Goal: Task Accomplishment & Management: Manage account settings

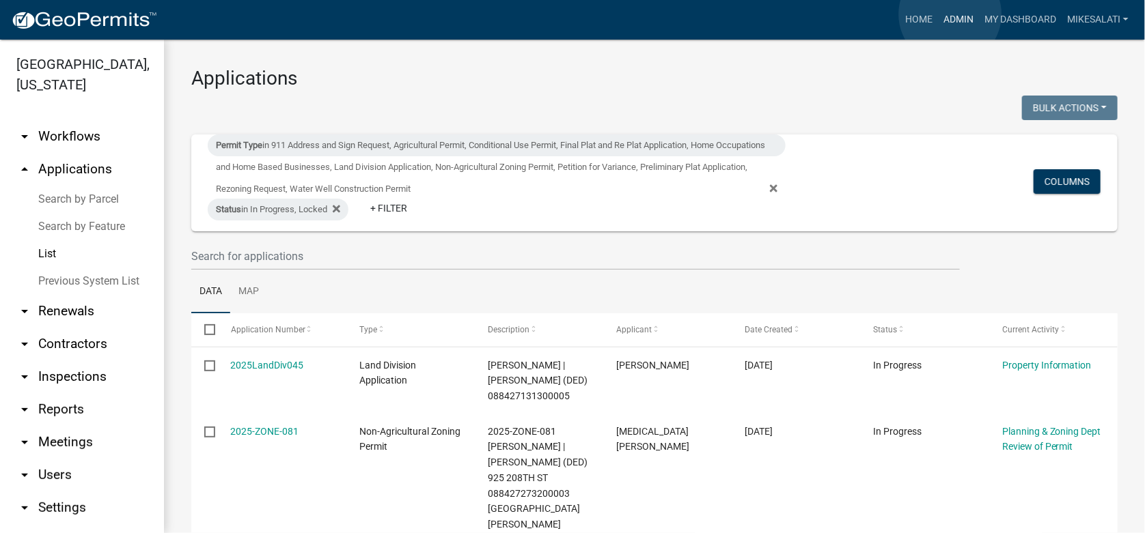
click at [951, 14] on link "Admin" at bounding box center [958, 20] width 41 height 26
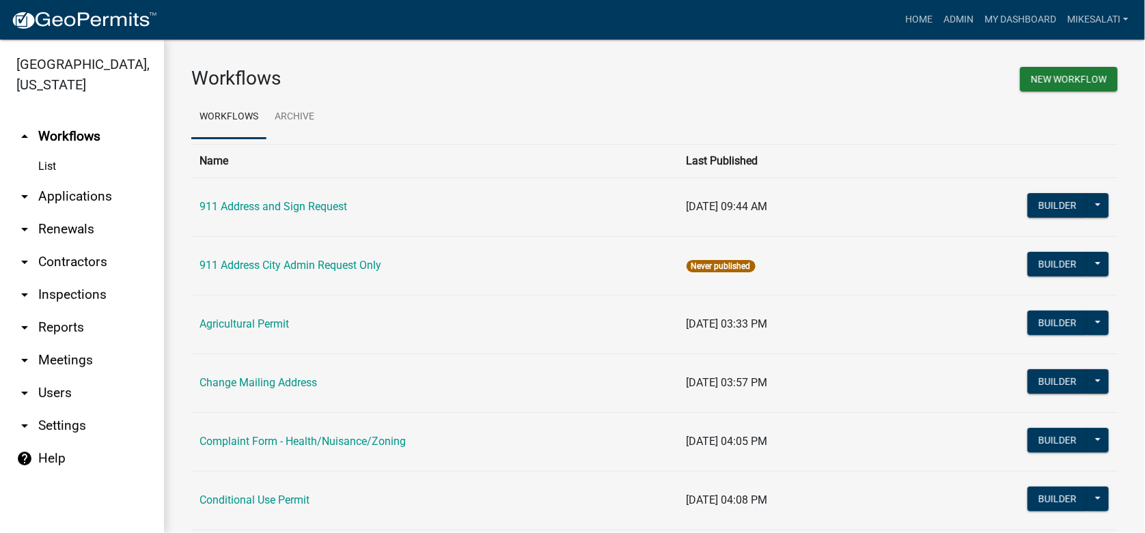
click at [83, 180] on link "arrow_drop_down Applications" at bounding box center [82, 196] width 164 height 33
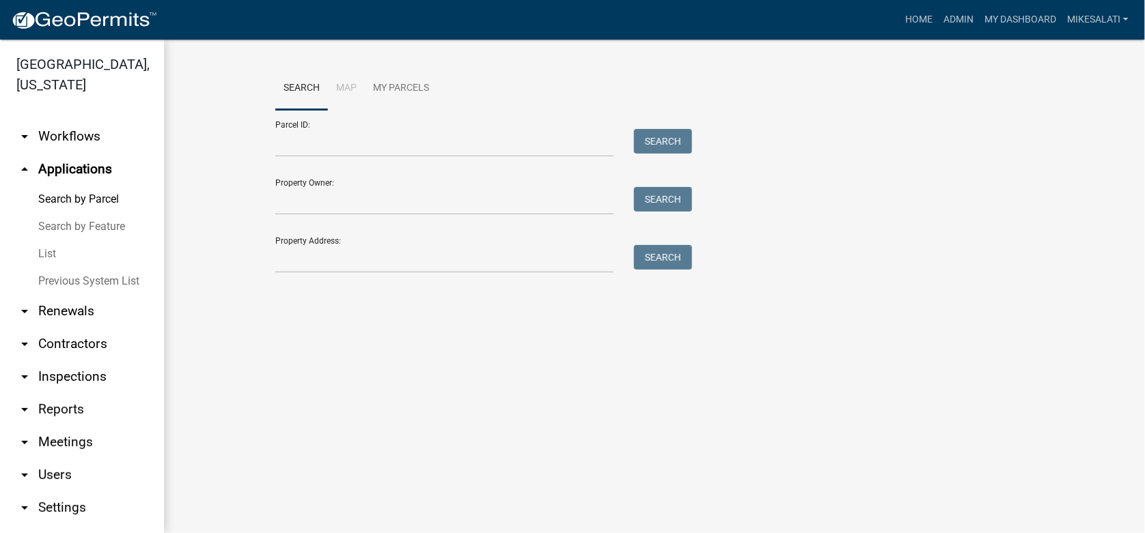
click at [43, 240] on link "List" at bounding box center [82, 253] width 164 height 27
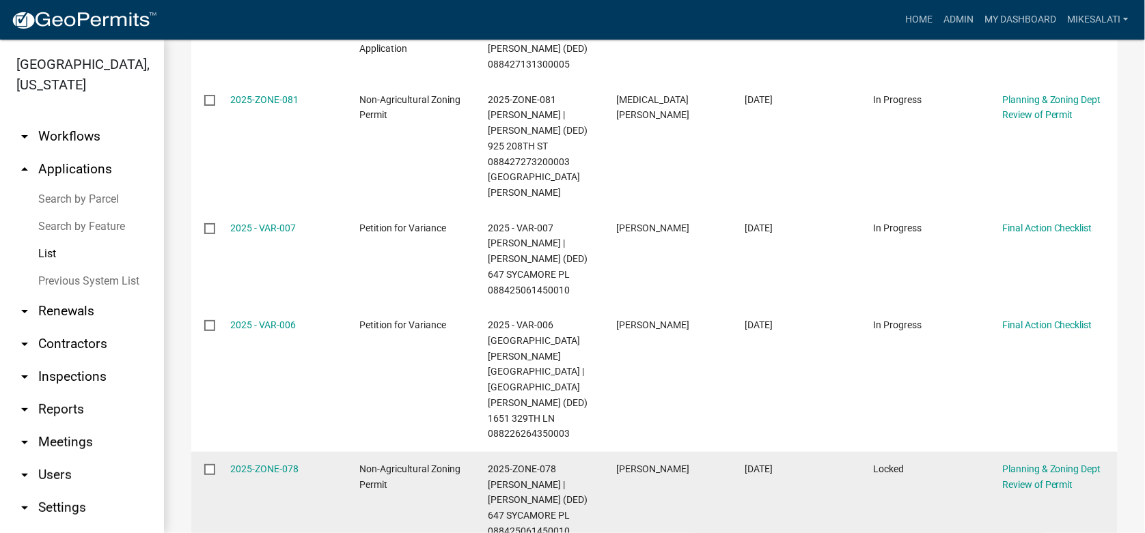
scroll to position [196, 0]
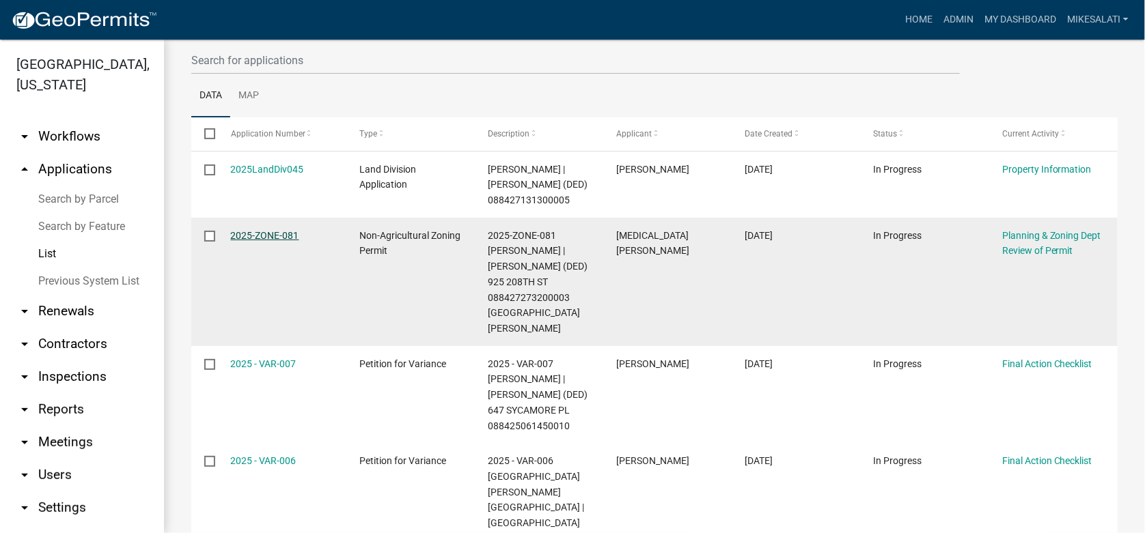
click at [258, 241] on link "2025-ZONE-081" at bounding box center [265, 235] width 68 height 11
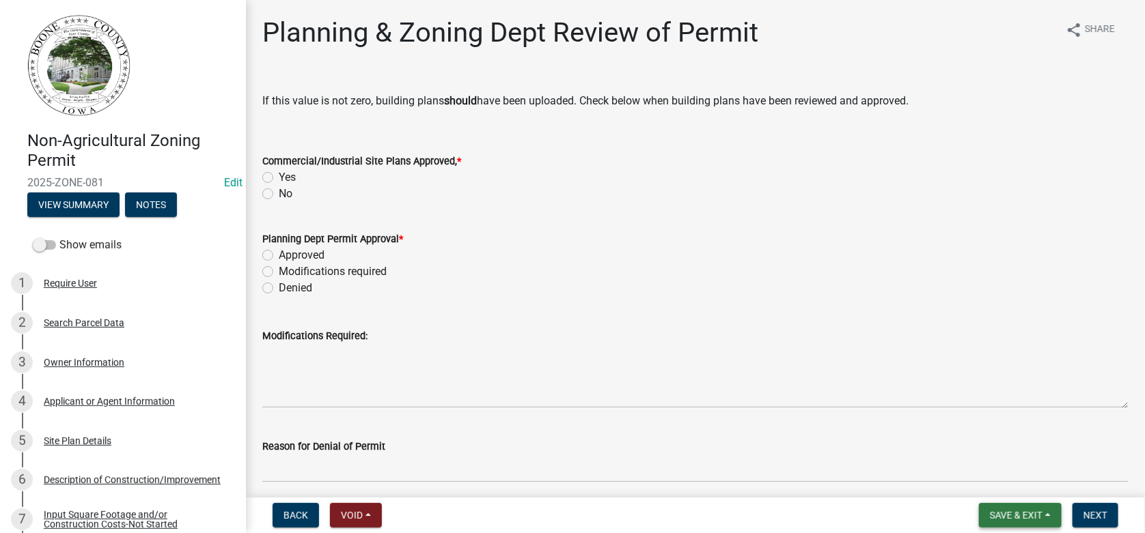
click at [1045, 511] on button "Save & Exit" at bounding box center [1020, 515] width 83 height 25
click at [897, 511] on div "Back Void Withdraw Lock Expire Void Save & Exit Save Save & Exit Next" at bounding box center [695, 515] width 877 height 25
click at [1035, 516] on span "Save & Exit" at bounding box center [1016, 515] width 53 height 11
click at [993, 474] on button "Save & Exit" at bounding box center [1006, 480] width 109 height 33
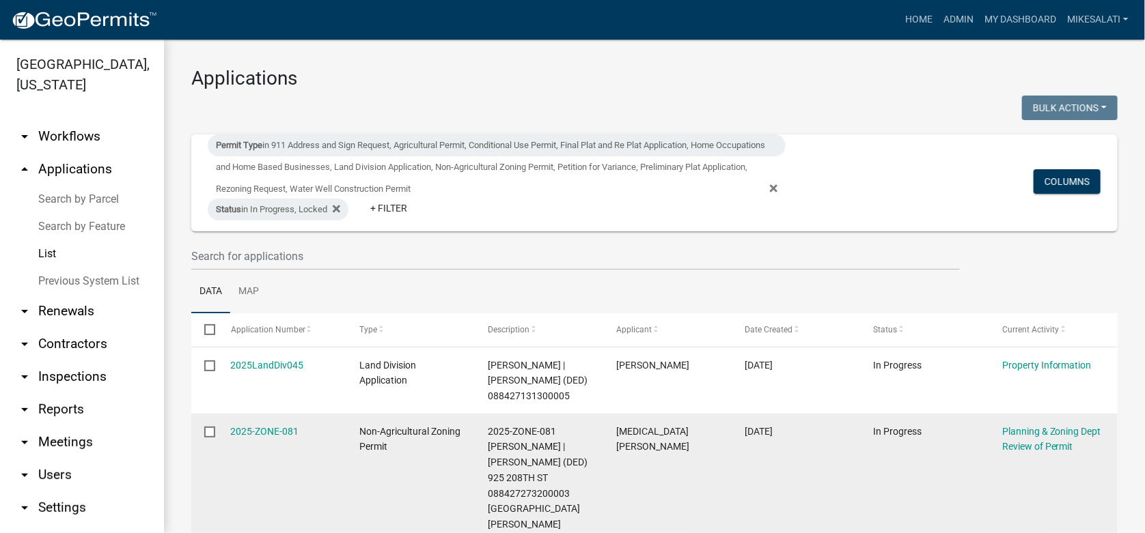
click at [212, 436] on input "checkbox" at bounding box center [208, 431] width 9 height 9
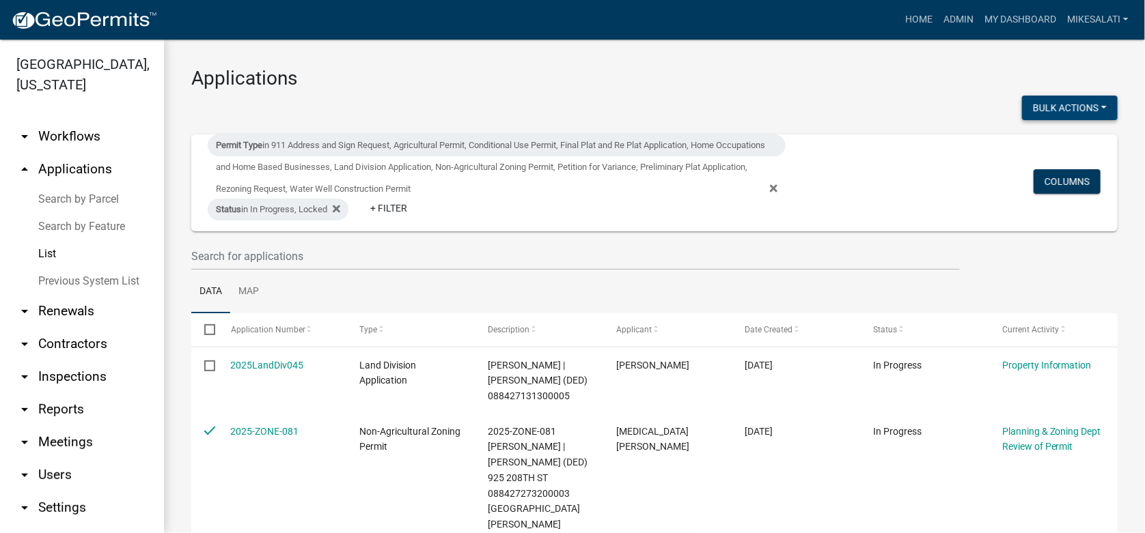
click at [1076, 106] on button "Bulk Actions" at bounding box center [1070, 108] width 96 height 25
click at [0, 0] on button "Void" at bounding box center [0, 0] width 0 height 0
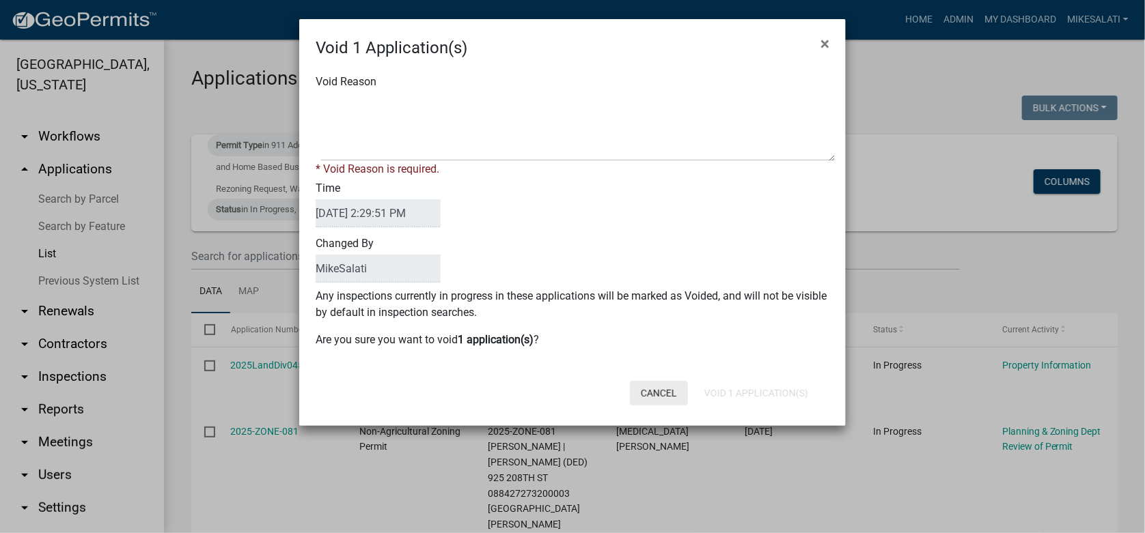
click at [664, 388] on button "Cancel" at bounding box center [659, 393] width 58 height 25
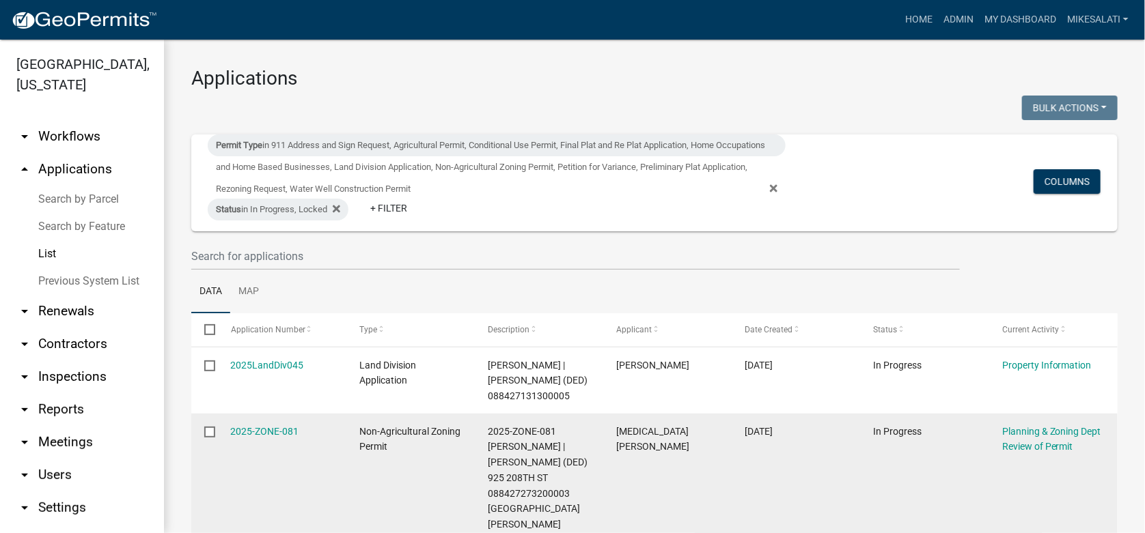
click at [210, 436] on input "checkbox" at bounding box center [208, 431] width 9 height 9
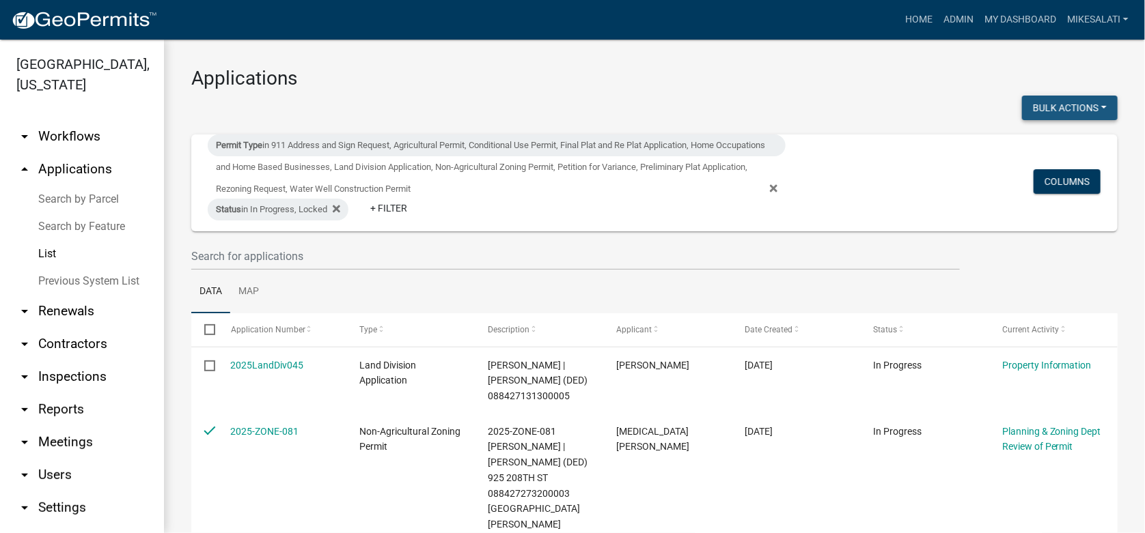
click at [1096, 102] on button "Bulk Actions" at bounding box center [1070, 108] width 96 height 25
click at [1039, 206] on button "Lock" at bounding box center [1062, 209] width 109 height 33
checkbox input "false"
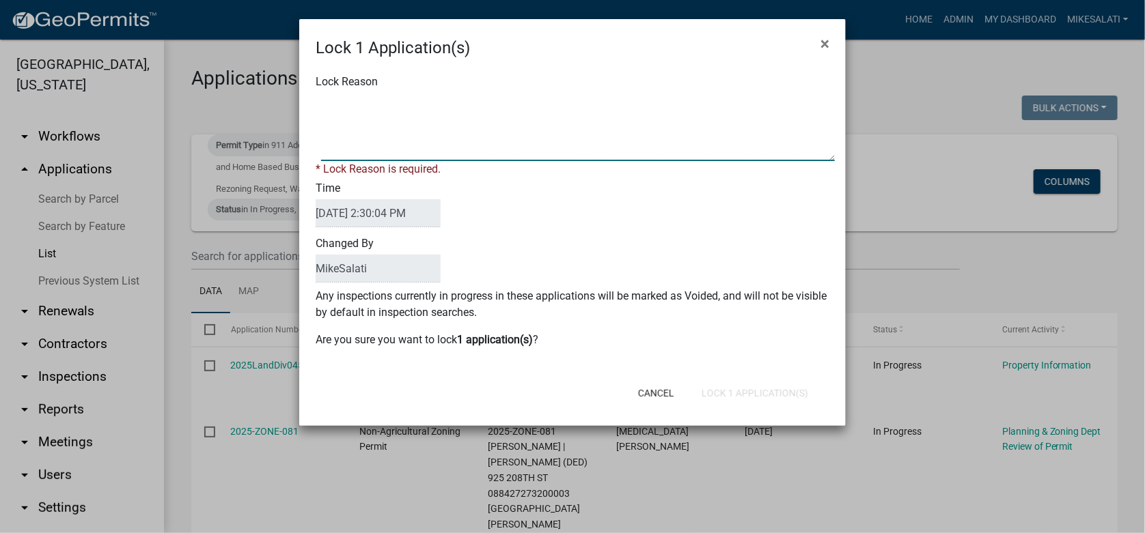
click at [340, 109] on textarea "Lock Reason" at bounding box center [578, 127] width 514 height 68
type textarea "Awaiting site sketch from applicant with correct location. - MJS"
click at [749, 392] on div "Cancel Lock 1 Application(s)" at bounding box center [661, 394] width 337 height 36
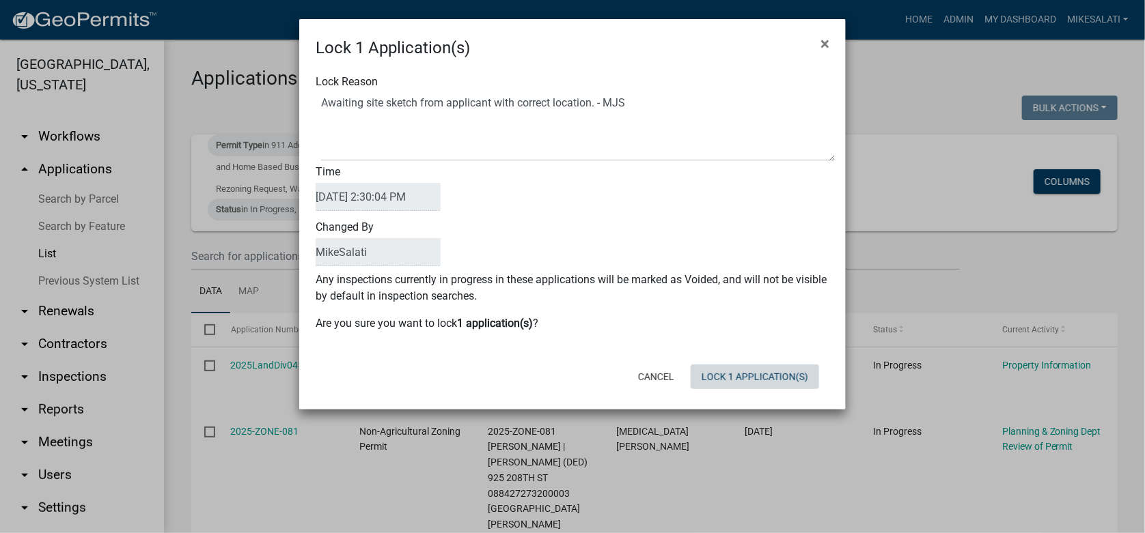
click at [757, 373] on button "Lock 1 Application(s)" at bounding box center [754, 377] width 128 height 25
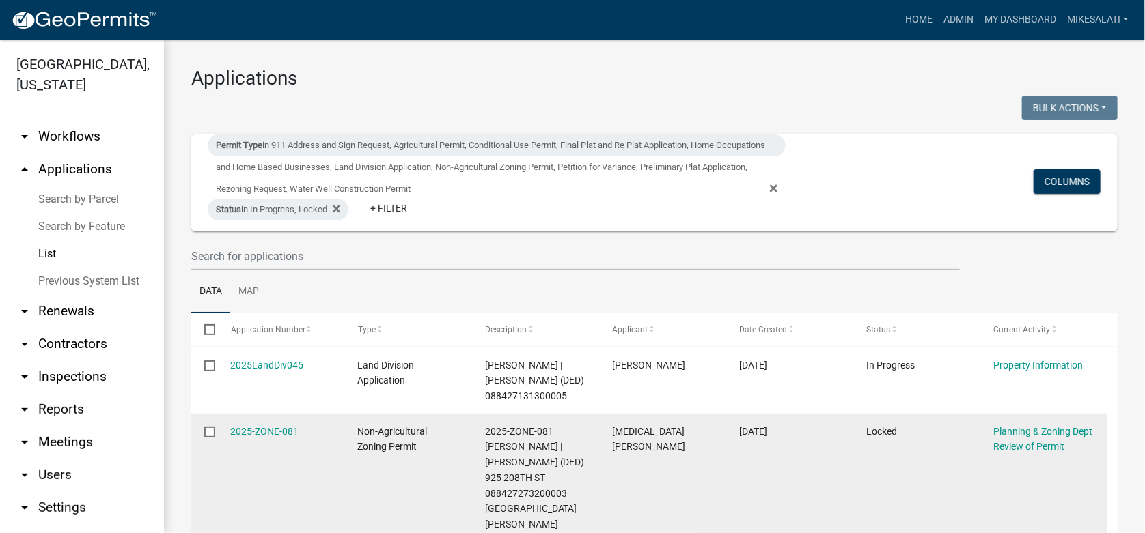
click at [207, 436] on input "checkbox" at bounding box center [208, 431] width 9 height 9
checkbox input "true"
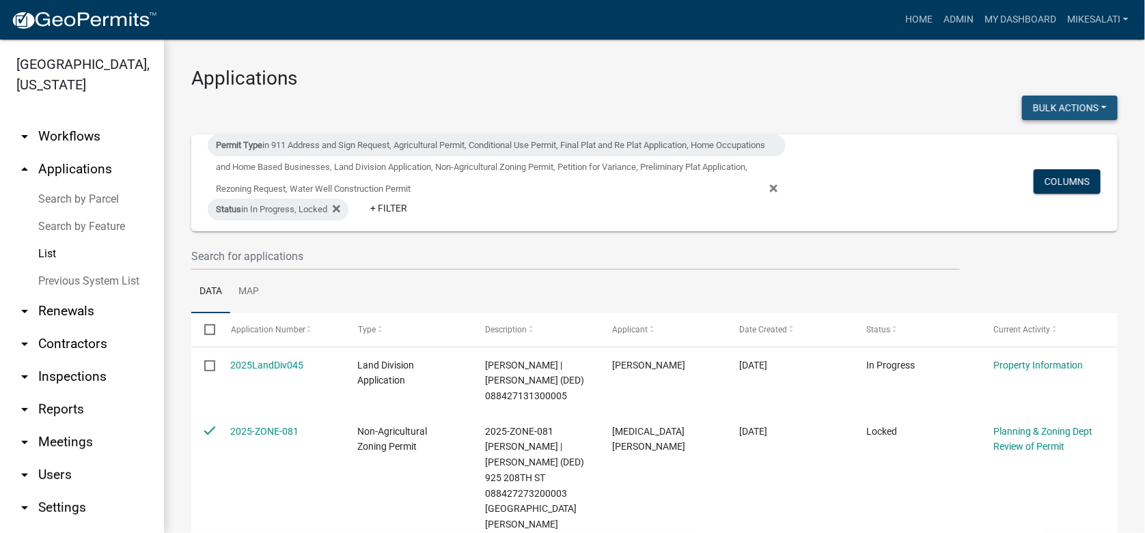
click at [1093, 104] on button "Bulk Actions" at bounding box center [1070, 108] width 96 height 25
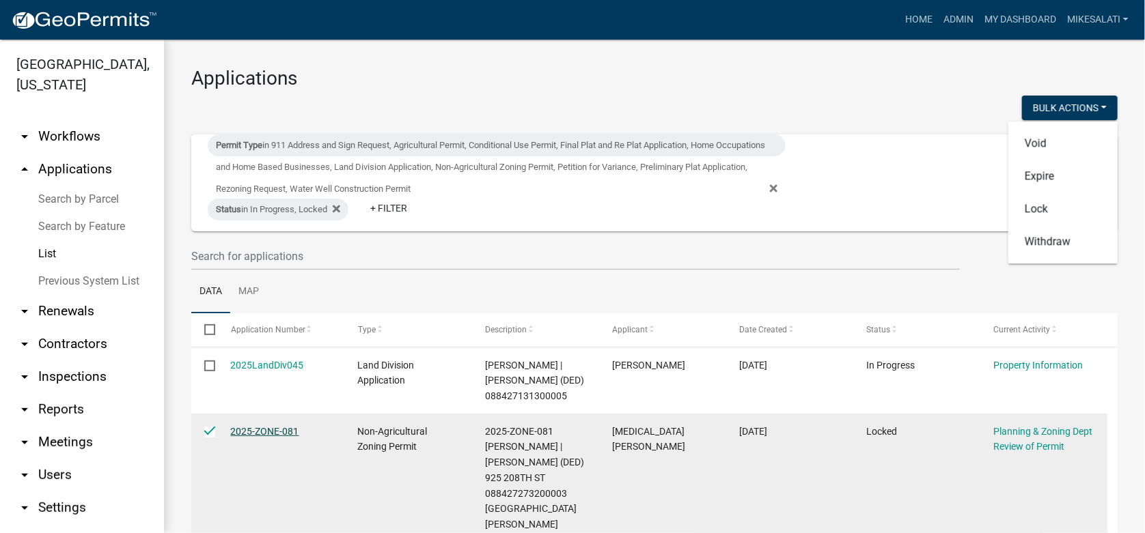
click at [266, 437] on link "2025-ZONE-081" at bounding box center [265, 431] width 68 height 11
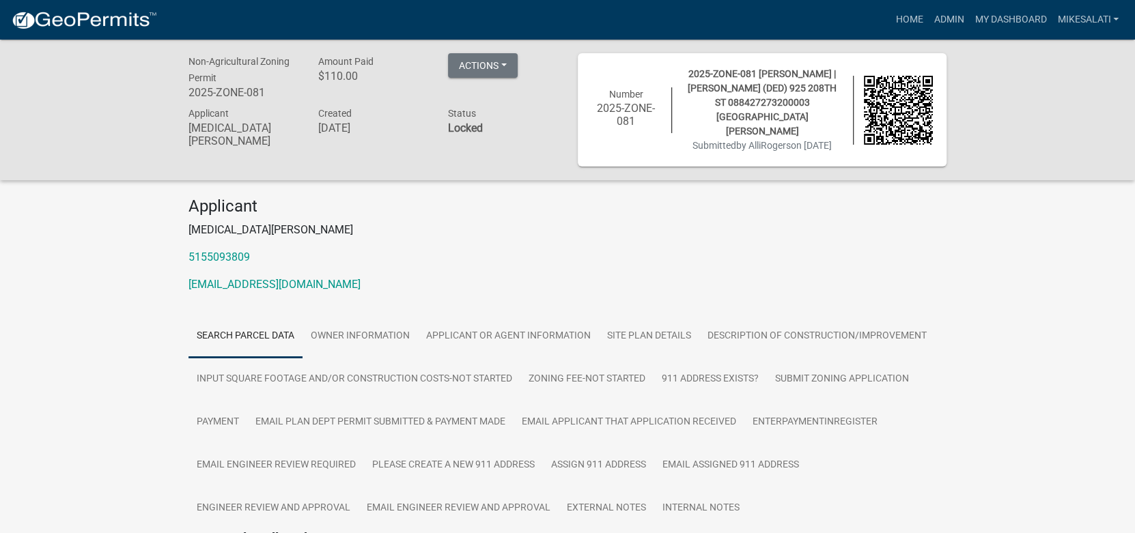
click at [462, 129] on strong "Locked" at bounding box center [465, 128] width 35 height 13
click at [509, 67] on button "Actions" at bounding box center [483, 65] width 70 height 25
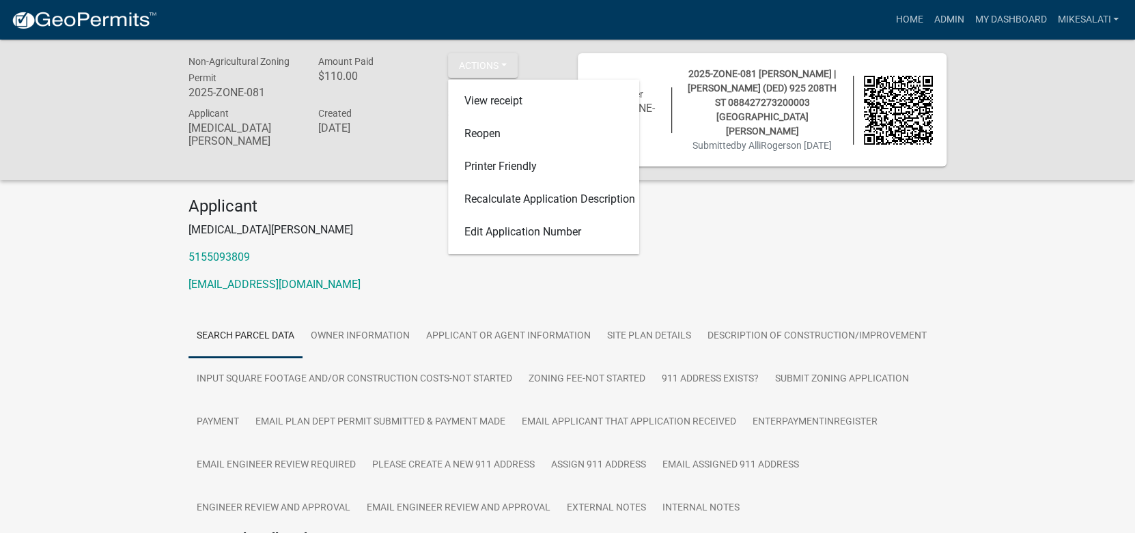
click at [63, 125] on div "Non-Agricultural Zoning Permit 2025-ZONE-081 Amount Paid $110.00 Actions View r…" at bounding box center [567, 110] width 1135 height 141
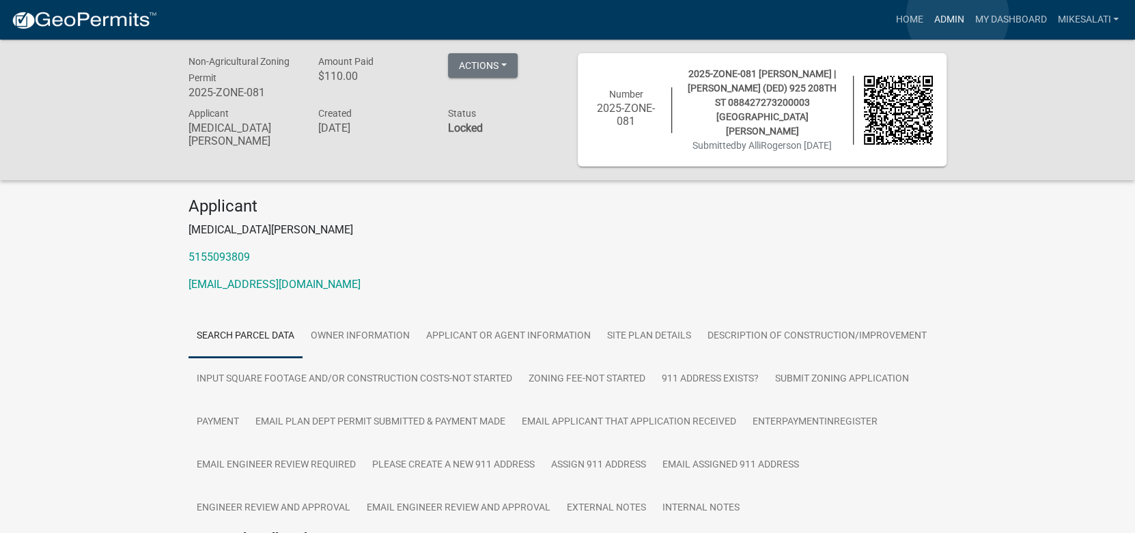
click at [957, 16] on link "Admin" at bounding box center [948, 20] width 41 height 26
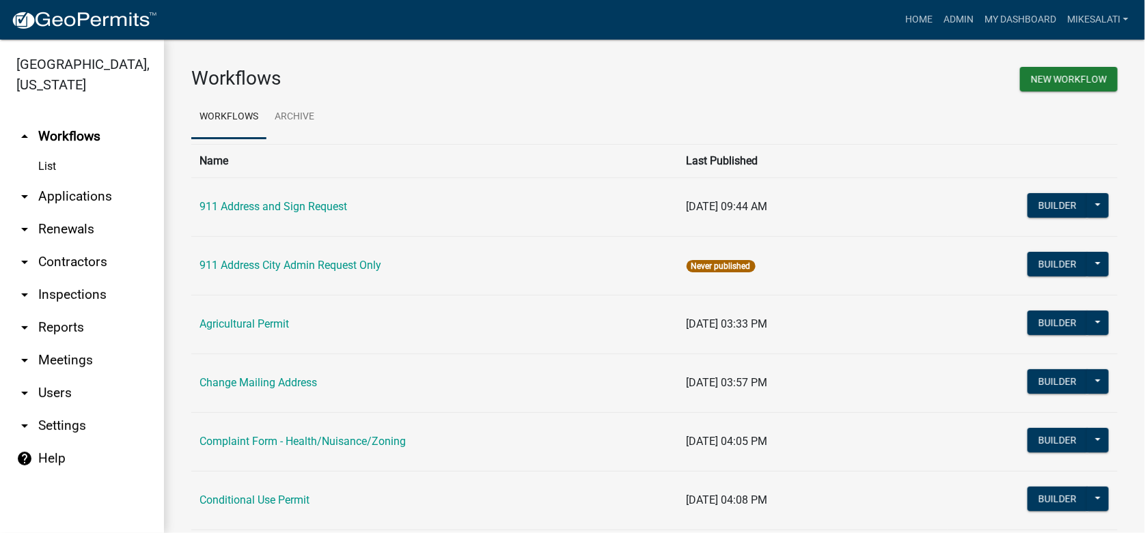
drag, startPoint x: 76, startPoint y: 175, endPoint x: 63, endPoint y: 197, distance: 26.0
click at [75, 180] on link "arrow_drop_down Applications" at bounding box center [82, 196] width 164 height 33
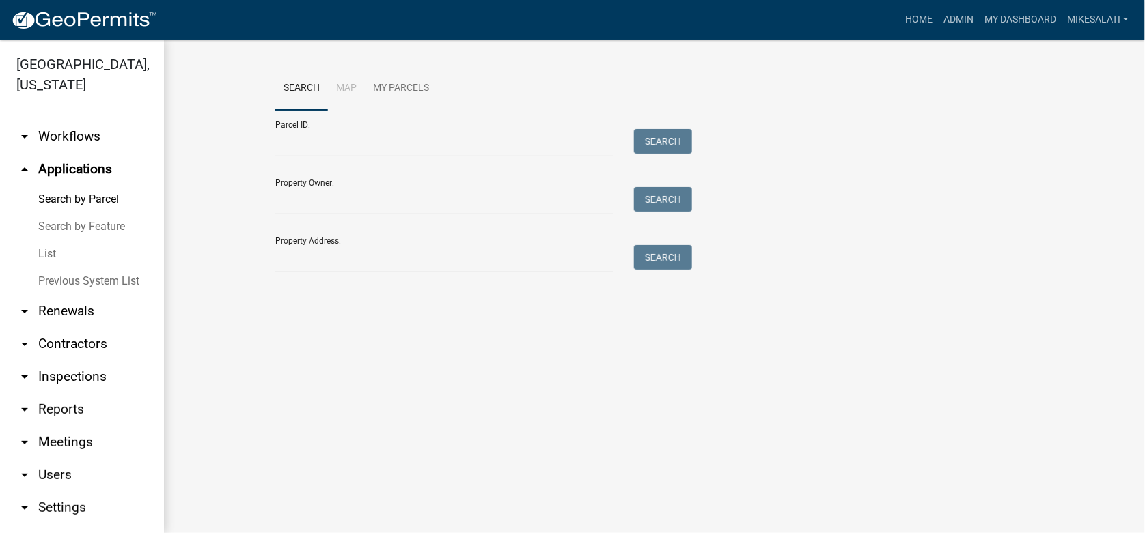
click at [48, 240] on link "List" at bounding box center [82, 253] width 164 height 27
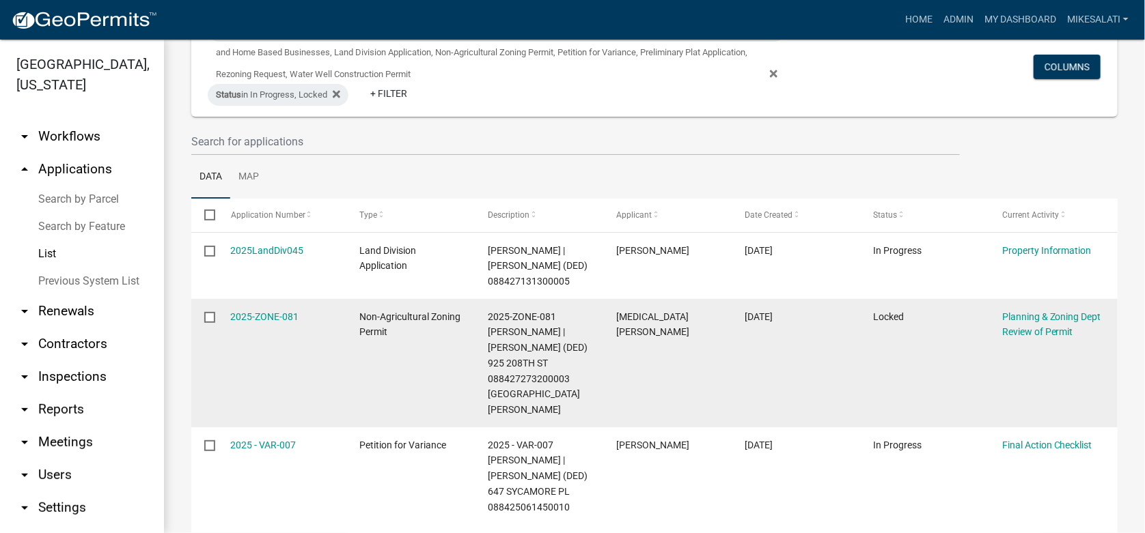
scroll to position [136, 0]
